Goal: Complete application form: Complete application form

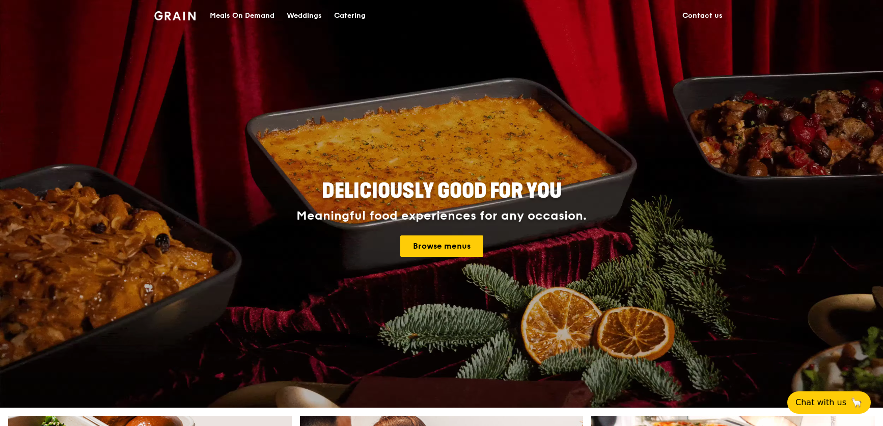
click at [351, 15] on div "Catering" at bounding box center [350, 16] width 32 height 31
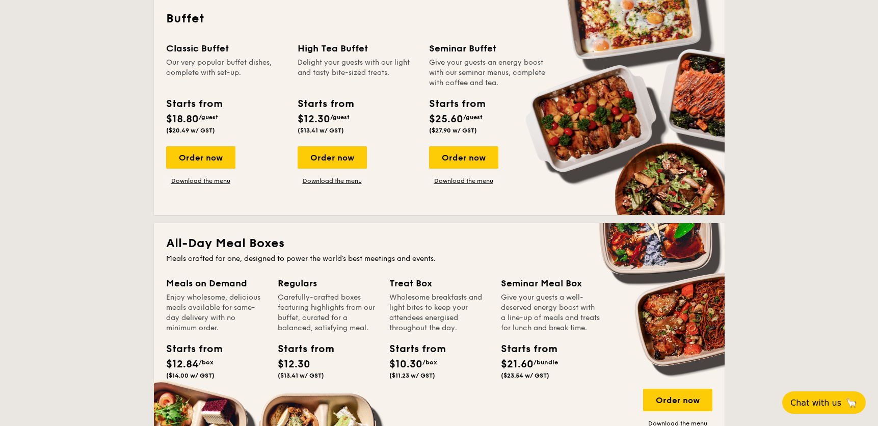
scroll to position [371, 0]
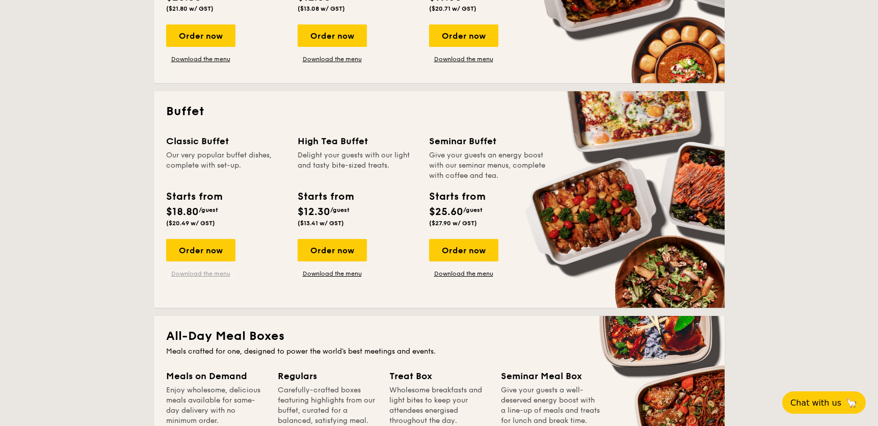
click at [206, 274] on link "Download the menu" at bounding box center [200, 273] width 69 height 8
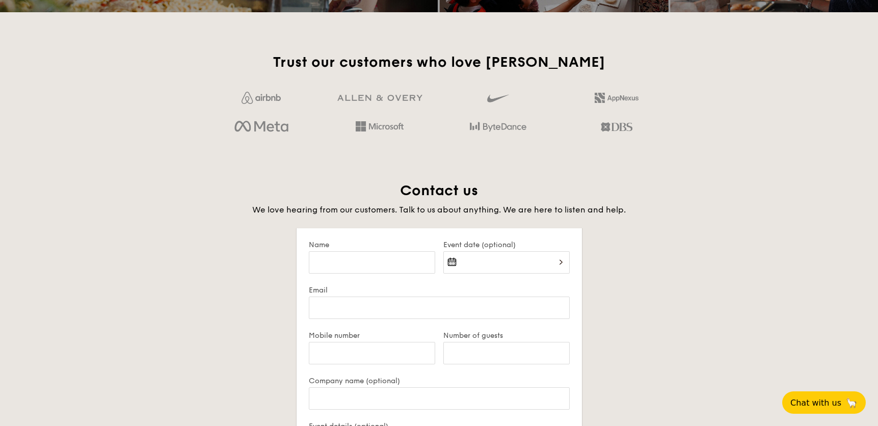
scroll to position [1808, 0]
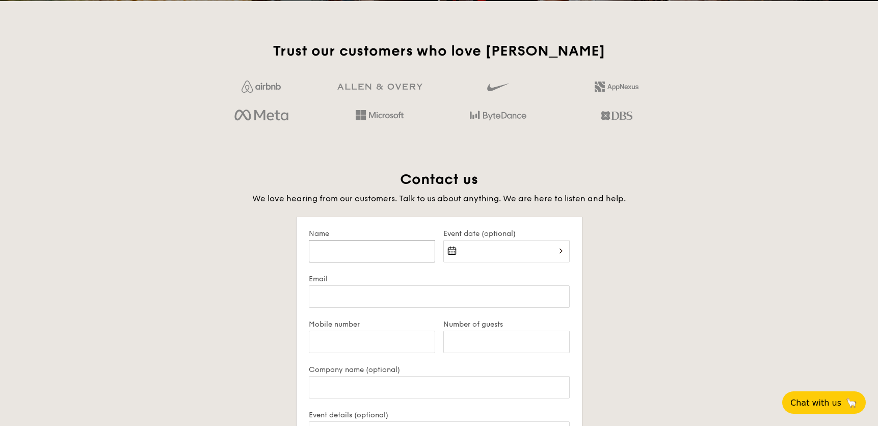
click at [369, 247] on input "Name" at bounding box center [372, 251] width 126 height 22
click at [402, 257] on input "Name" at bounding box center [372, 251] width 126 height 22
type input "[PERSON_NAME]"
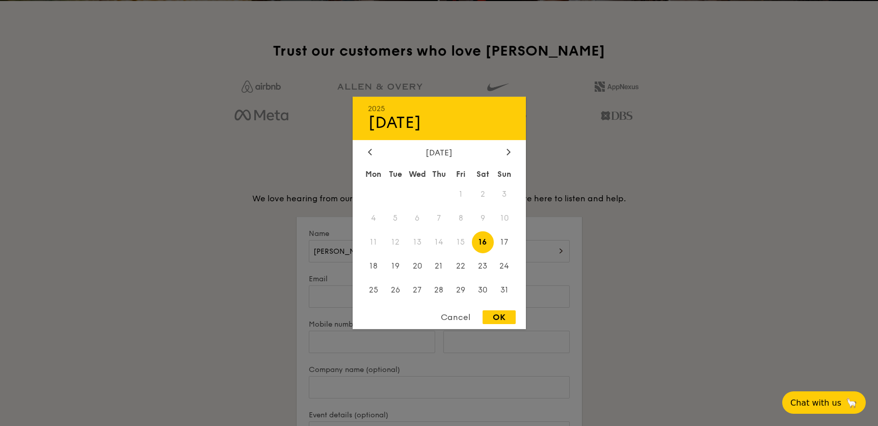
click at [507, 147] on div "2025 Aug [DATE] Tue Wed Thu Fri Sat Sun 1 2 3 4 5 6 7 8 9 10 11 12 13 14 15 16 …" at bounding box center [438, 213] width 173 height 232
click at [512, 153] on div at bounding box center [508, 153] width 9 height 10
click at [436, 215] on span "11" at bounding box center [439, 218] width 22 height 22
click at [507, 320] on div "OK" at bounding box center [498, 317] width 33 height 14
type input "[DATE]"
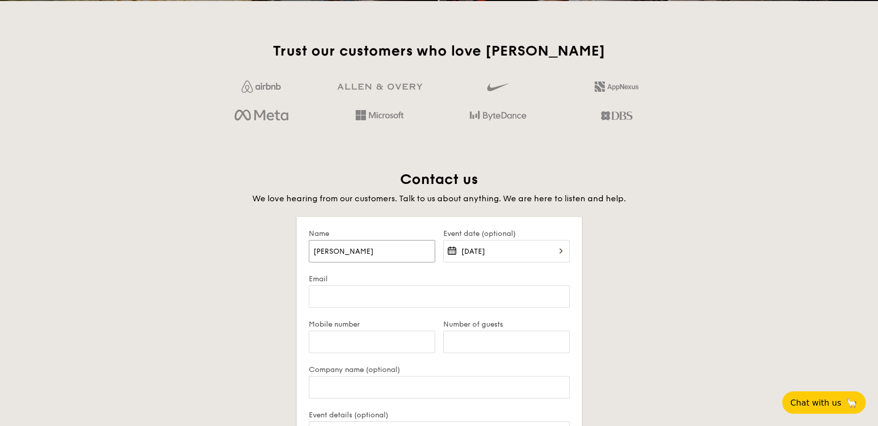
click at [341, 251] on input "[PERSON_NAME]" at bounding box center [372, 251] width 126 height 22
click at [337, 250] on input "[PERSON_NAME]" at bounding box center [372, 251] width 126 height 22
type input "[PERSON_NAME]"
click at [231, 273] on div "Contact us We love hearing from our customers. Talk to us about anything. We ar…" at bounding box center [439, 406] width 570 height 473
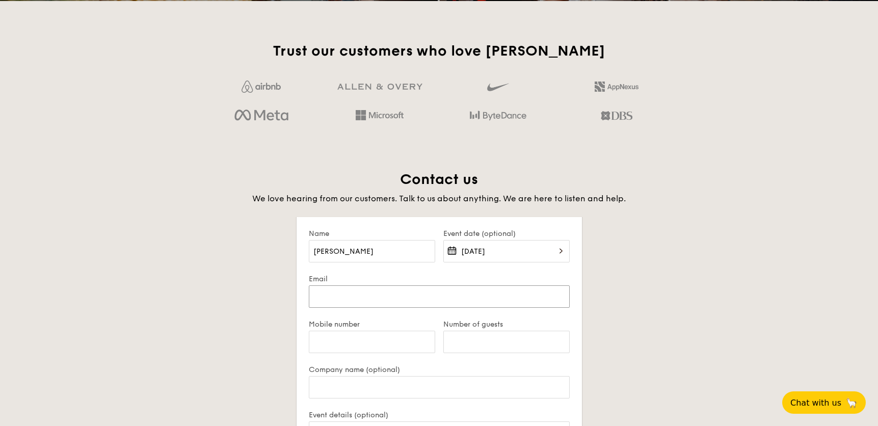
click at [331, 294] on input "Email" at bounding box center [439, 296] width 261 height 22
click at [354, 294] on input "Email" at bounding box center [439, 296] width 261 height 22
type input "J"
type input "[EMAIL_ADDRESS][DOMAIN_NAME]"
click at [206, 334] on div "Contact us We love hearing from our customers. Talk to us about anything. We ar…" at bounding box center [439, 406] width 570 height 473
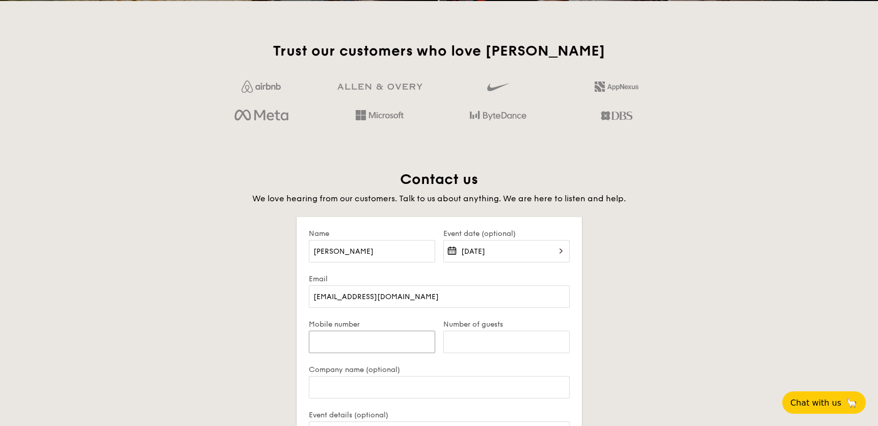
drag, startPoint x: 337, startPoint y: 340, endPoint x: 347, endPoint y: 343, distance: 10.3
click at [347, 343] on input "Mobile number" at bounding box center [372, 342] width 126 height 22
type input "96549854"
click at [503, 337] on input "Number of guests" at bounding box center [506, 342] width 126 height 22
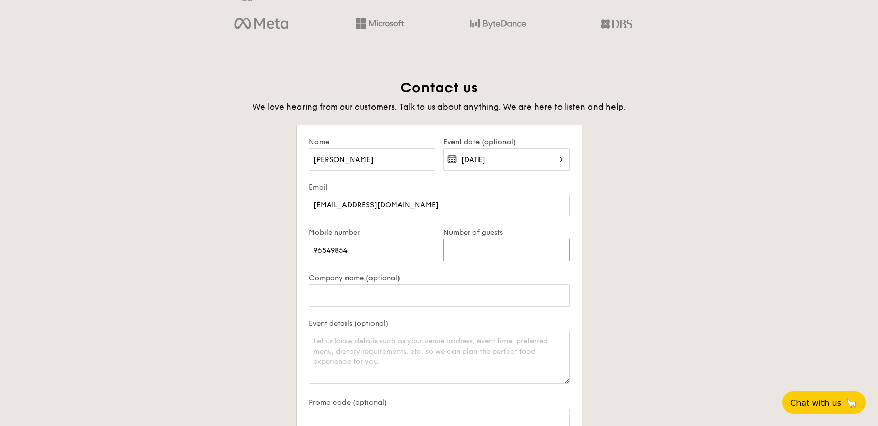
scroll to position [1947, 0]
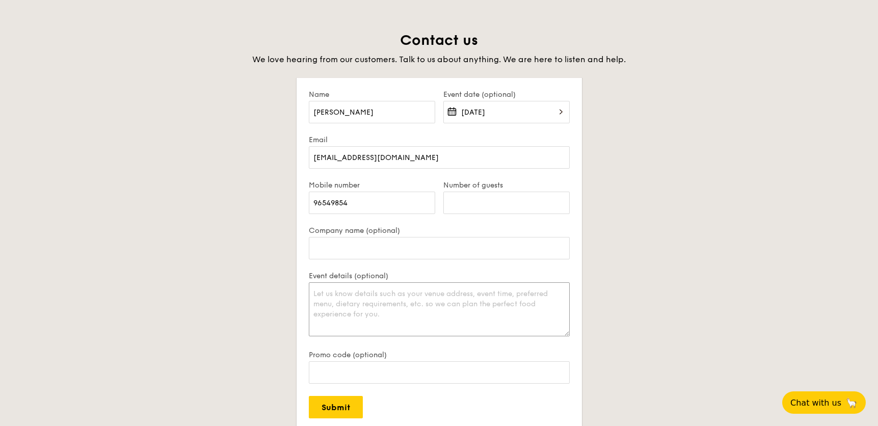
click at [338, 292] on textarea "Event details (optional)" at bounding box center [439, 309] width 261 height 54
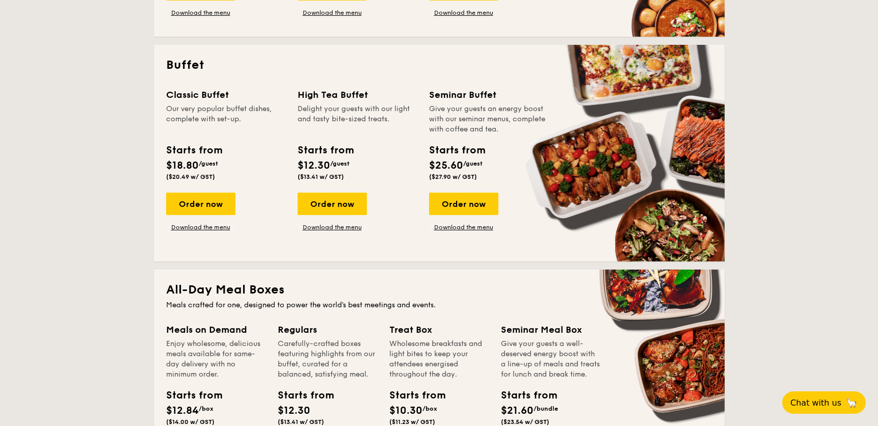
scroll to position [2039, 0]
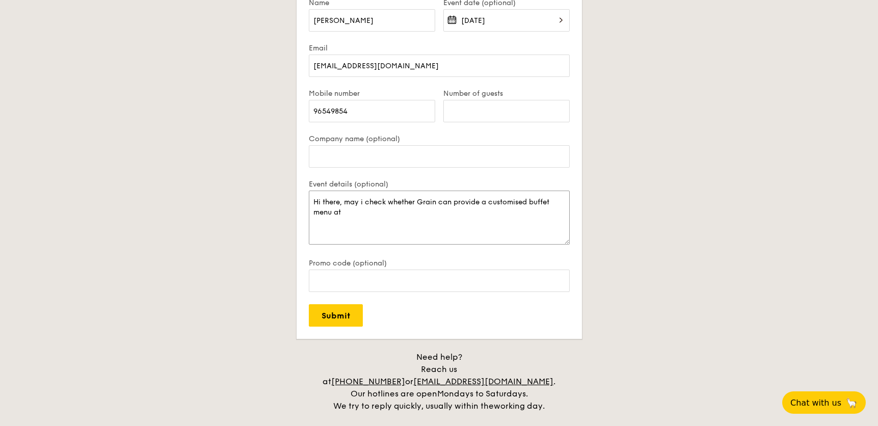
click at [376, 211] on textarea "Hi there, may i check whether Grain can provide a customised buffet menu at" at bounding box center [439, 218] width 261 height 54
type textarea "Hi there, may i check whether Grain can provide a customised buffet menu at $10…"
click at [472, 91] on label "Number of guests" at bounding box center [506, 93] width 126 height 9
click at [472, 100] on input "Number of guests" at bounding box center [506, 111] width 126 height 22
click at [472, 112] on input "Number of guests" at bounding box center [506, 111] width 126 height 22
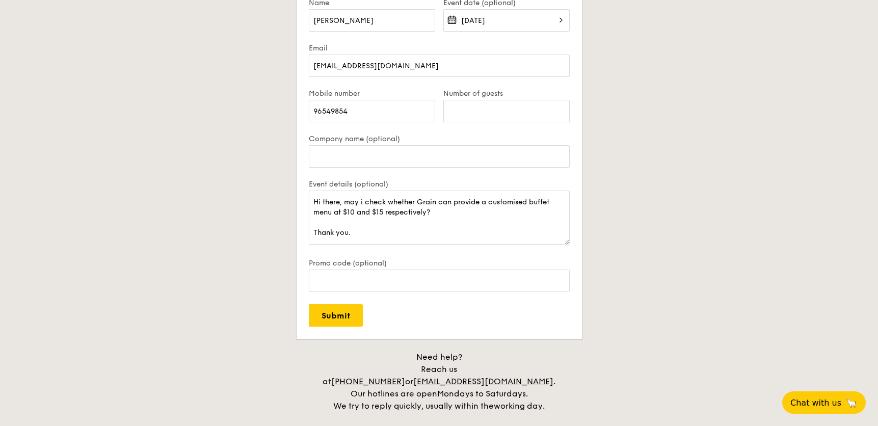
click at [400, 249] on div "Event details (optional) Hi there, may i check whether Grain can provide a cust…" at bounding box center [439, 219] width 261 height 79
click at [484, 116] on input "Number of guests" at bounding box center [506, 111] width 126 height 22
type input "50"
click at [230, 210] on div "Contact us We love hearing from our customers. Talk to us about anything. We ar…" at bounding box center [439, 175] width 570 height 473
click at [643, 137] on div "Contact us We love hearing from our customers. Talk to us about anything. We ar…" at bounding box center [439, 175] width 570 height 473
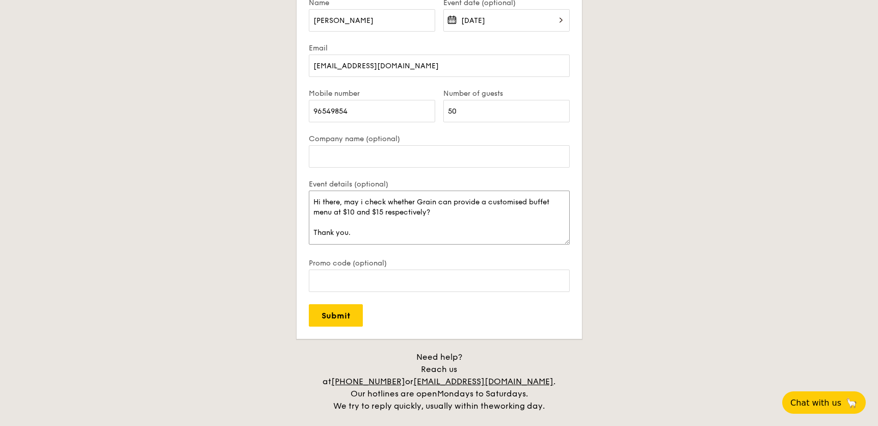
click at [362, 199] on textarea "Hi there, may i check whether Grain can provide a customised buffet menu at $10…" at bounding box center [439, 218] width 261 height 54
click at [672, 221] on div "Contact us We love hearing from our customers. Talk to us about anything. We ar…" at bounding box center [439, 175] width 570 height 473
click at [617, 179] on div "Contact us We love hearing from our customers. Talk to us about anything. We ar…" at bounding box center [439, 175] width 570 height 473
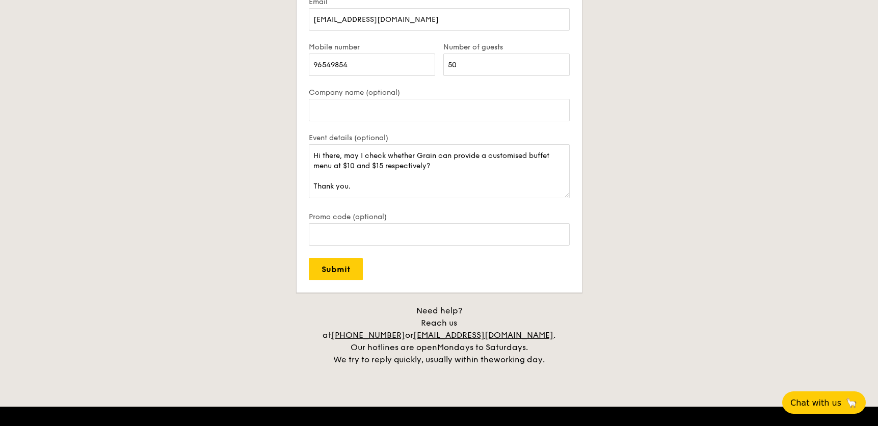
scroll to position [1807, 0]
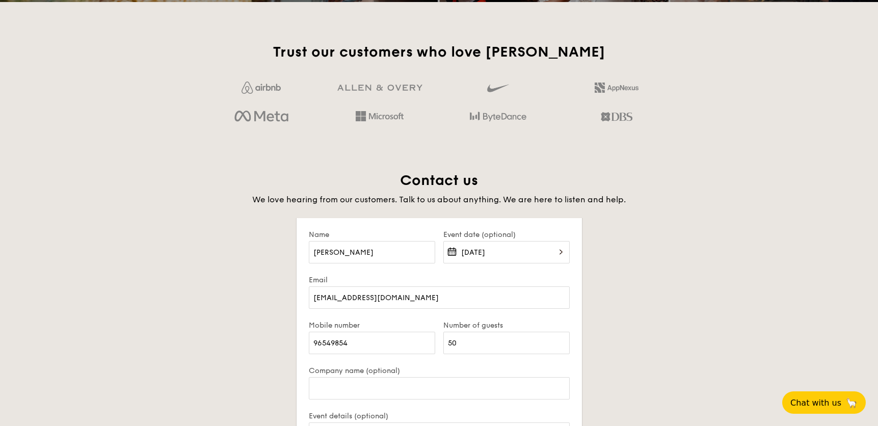
click at [668, 288] on div "Contact us We love hearing from our customers. Talk to us about anything. We ar…" at bounding box center [439, 407] width 570 height 473
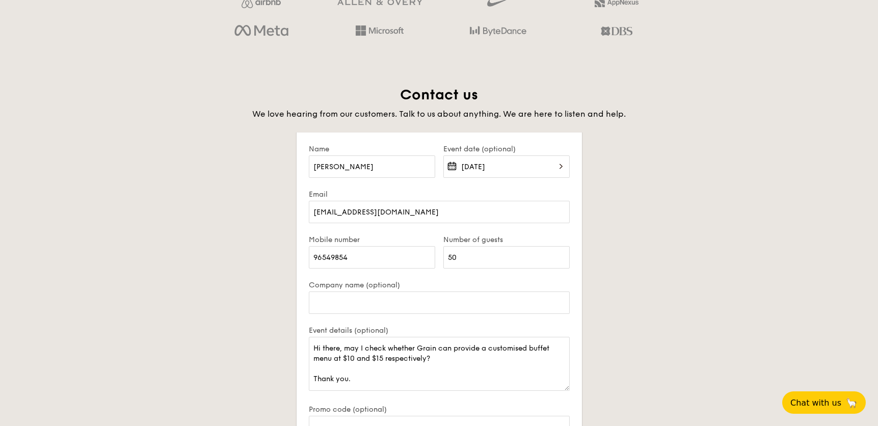
scroll to position [1946, 0]
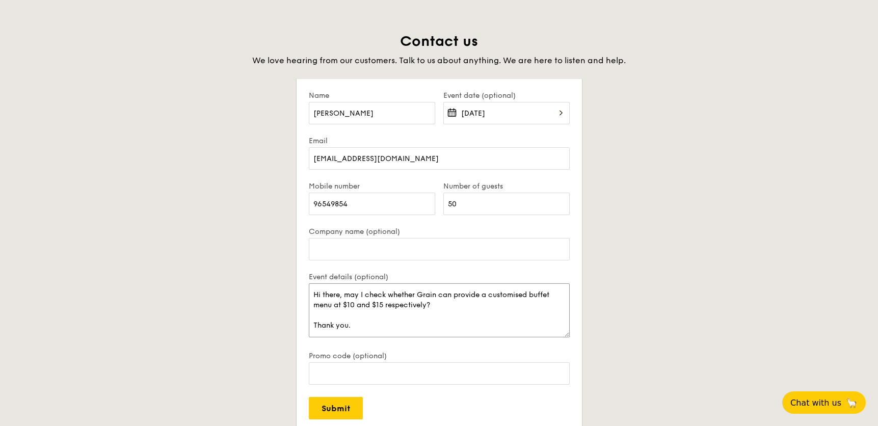
click at [530, 294] on textarea "Hi there, may I check whether Grain can provide a customised buffet menu at $10…" at bounding box center [439, 310] width 261 height 54
type textarea "Hi there, may I check whether Grain can provide a customised lunch buffet menu …"
click at [331, 411] on input "Submit" at bounding box center [336, 408] width 54 height 22
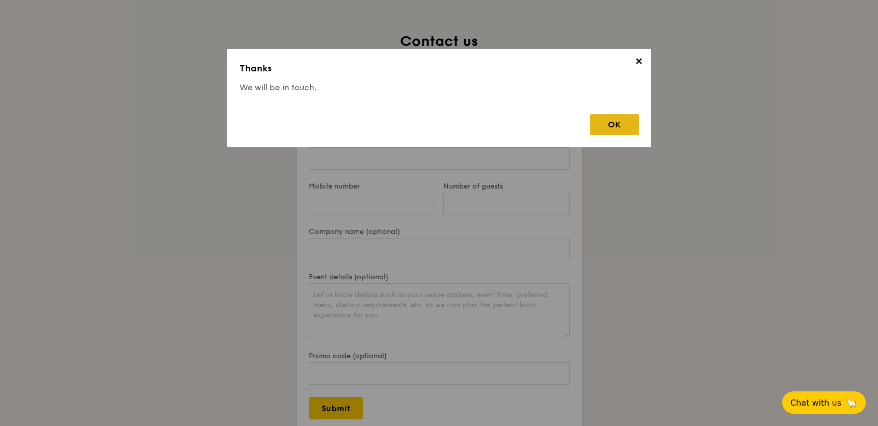
click at [618, 121] on div "OK" at bounding box center [614, 124] width 49 height 21
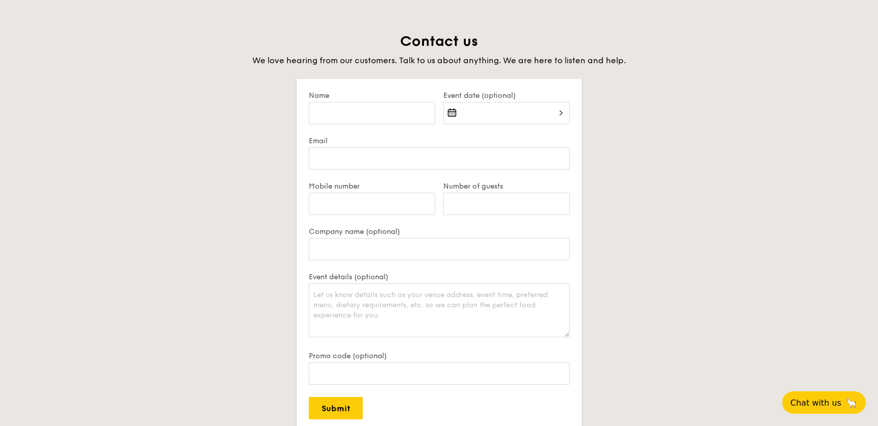
click at [702, 221] on div "Contact us We love hearing from our customers. Talk to us about anything. We ar…" at bounding box center [439, 268] width 570 height 473
